Goal: Obtain resource: Obtain resource

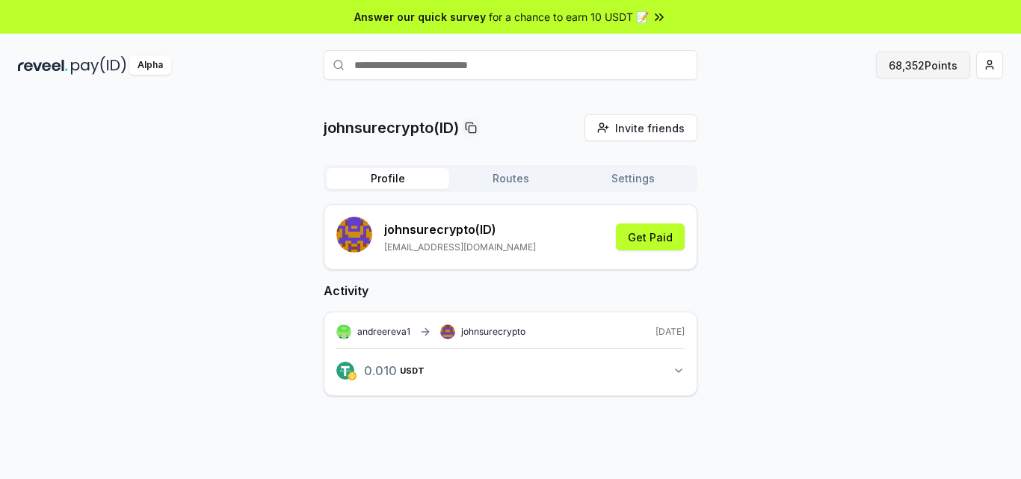
click at [917, 72] on button "68,352 Points" at bounding box center [923, 65] width 94 height 27
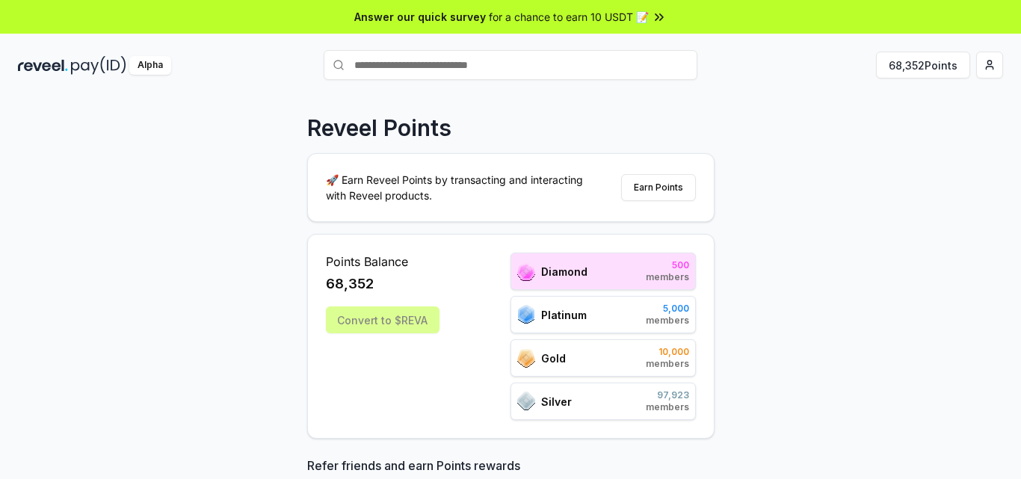
click at [880, 167] on div "Reveel Points 🚀 Earn Reveel Points by transacting and interacting with Reveel p…" at bounding box center [510, 302] width 1021 height 437
